Goal: Browse casually: Explore the website without a specific task or goal

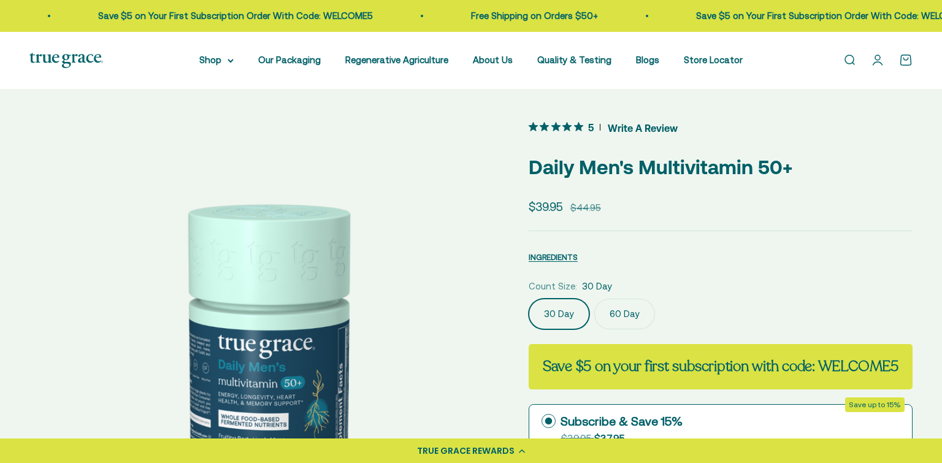
click at [65, 59] on img at bounding box center [66, 60] width 74 height 15
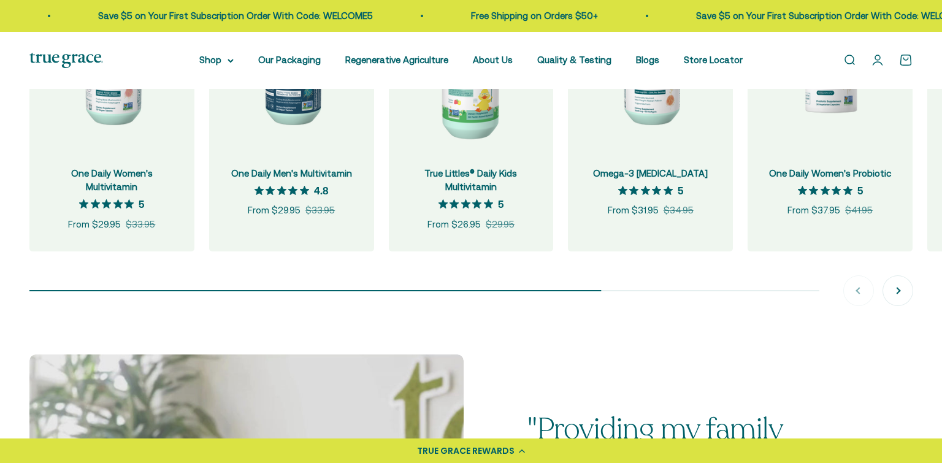
scroll to position [1377, 0]
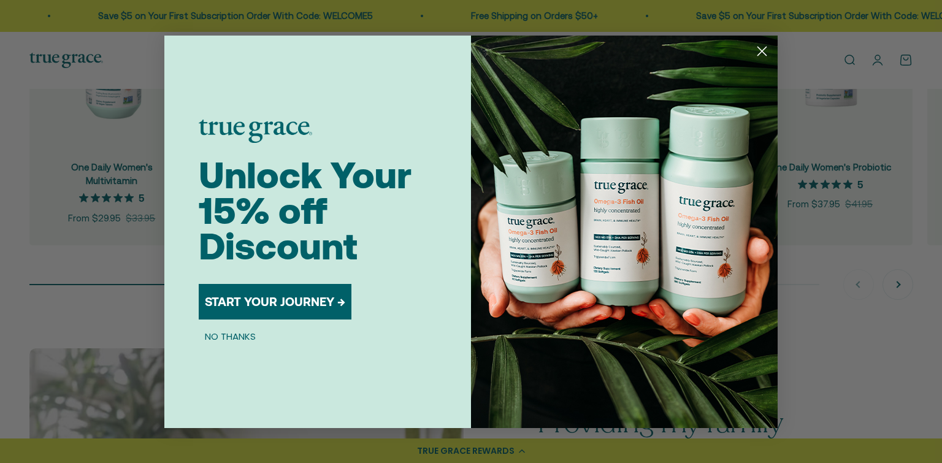
click at [760, 50] on circle "Close dialog" at bounding box center [762, 50] width 20 height 20
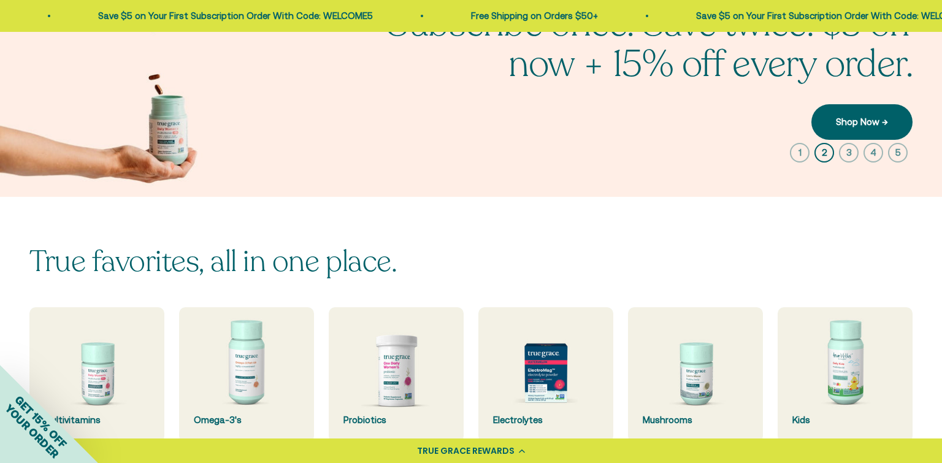
scroll to position [0, 0]
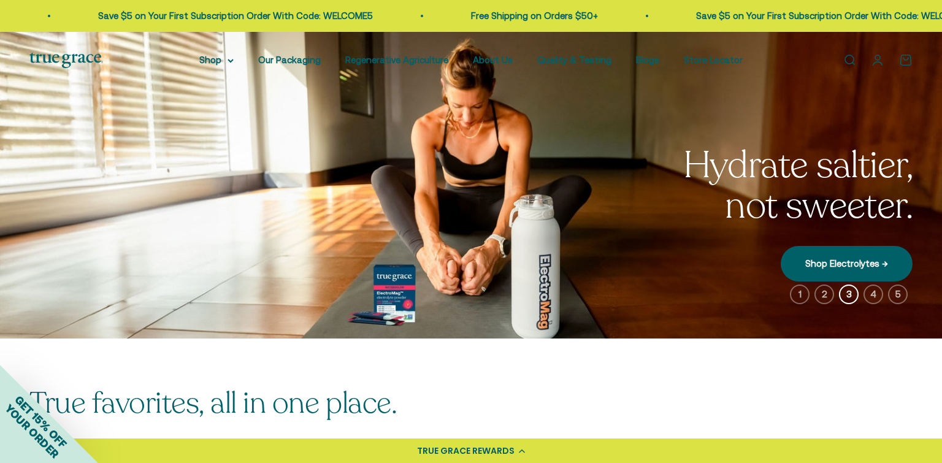
click at [875, 295] on icon "button" at bounding box center [873, 295] width 20 height 20
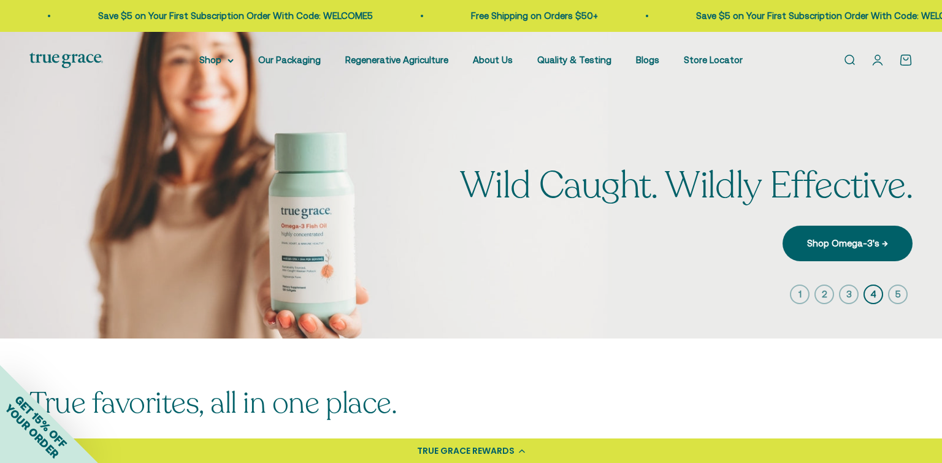
click at [901, 296] on icon "button" at bounding box center [898, 295] width 20 height 20
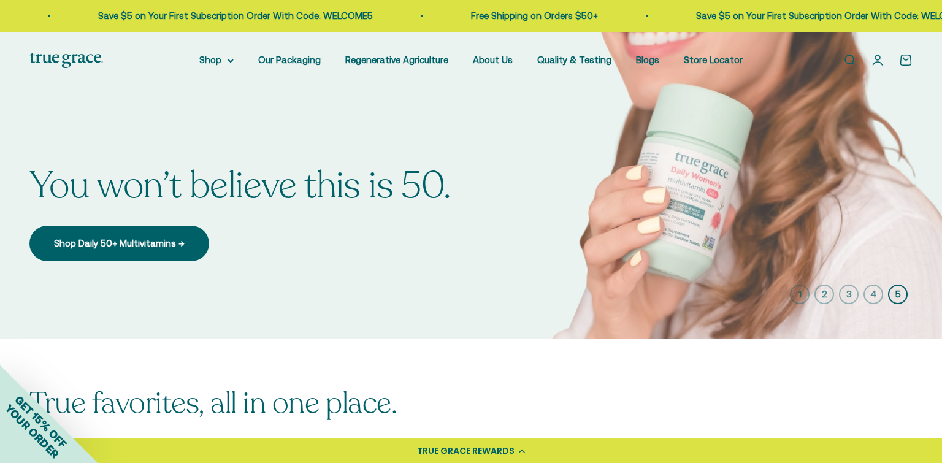
click at [800, 294] on icon "button" at bounding box center [800, 295] width 20 height 20
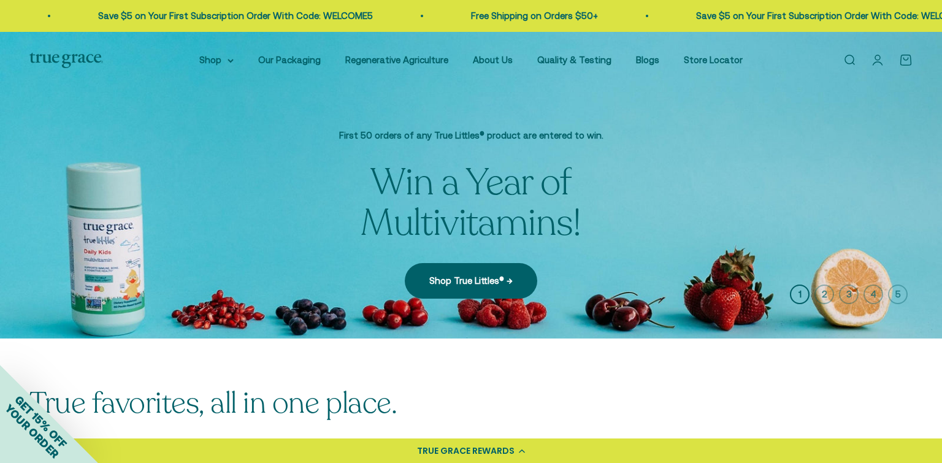
click at [825, 297] on icon "button" at bounding box center [824, 295] width 20 height 20
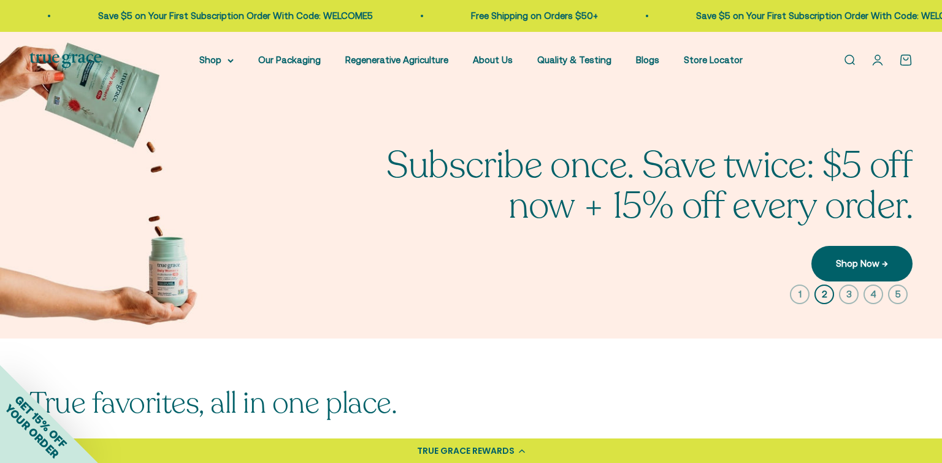
click at [854, 297] on icon "button" at bounding box center [849, 295] width 20 height 20
